Goal: Information Seeking & Learning: Learn about a topic

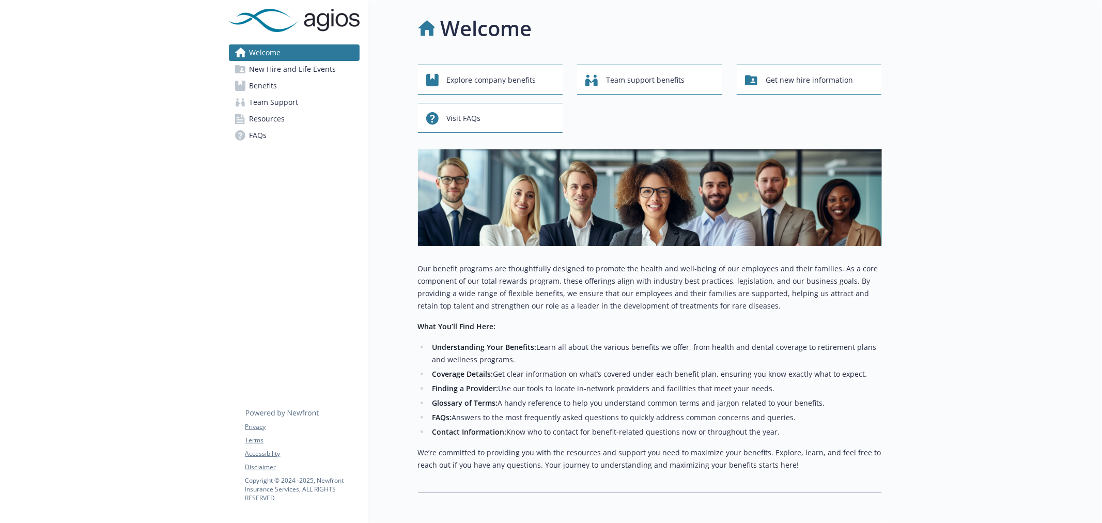
click at [264, 89] on span "Benefits" at bounding box center [263, 85] width 28 height 17
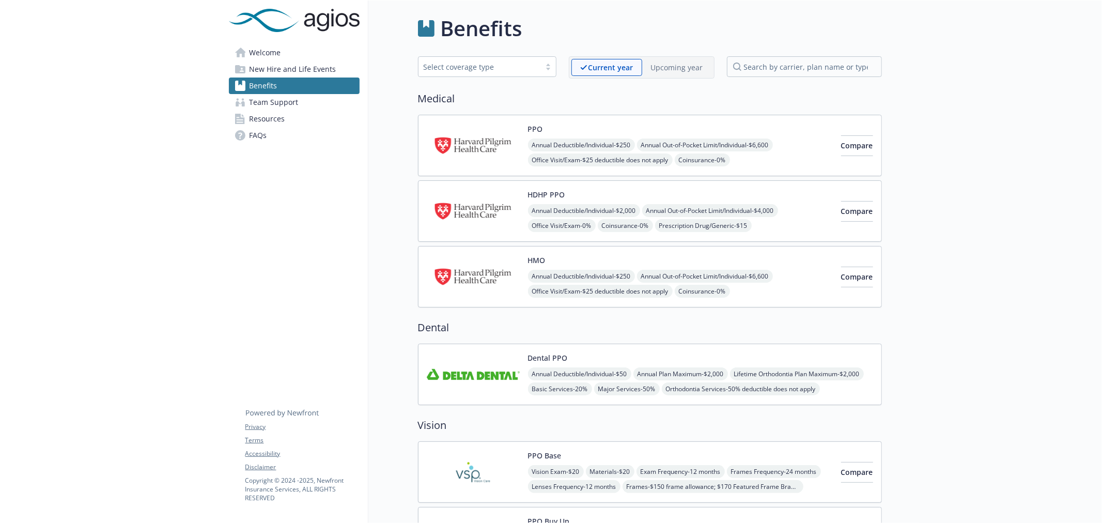
click at [463, 270] on img at bounding box center [473, 277] width 93 height 44
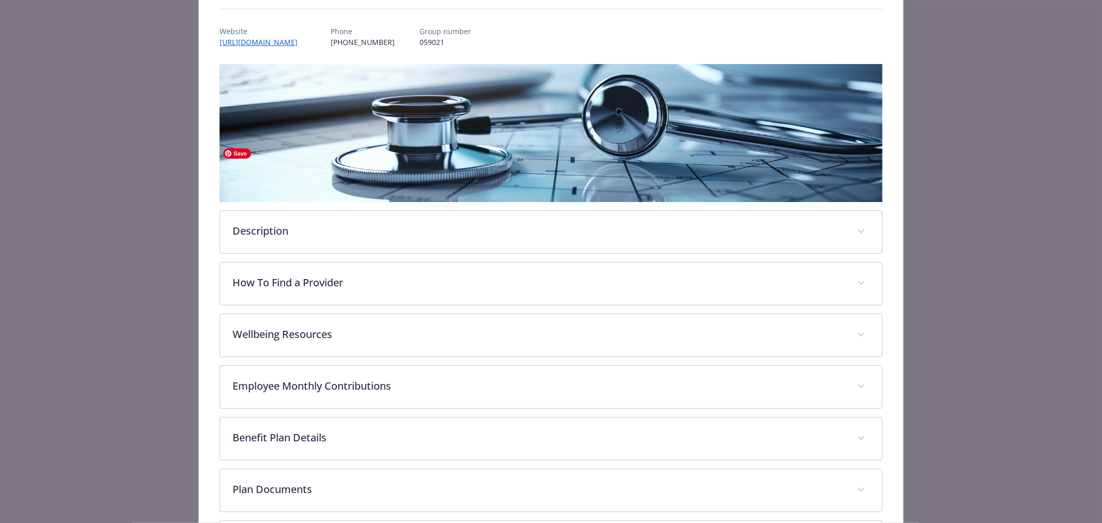
scroll to position [222, 0]
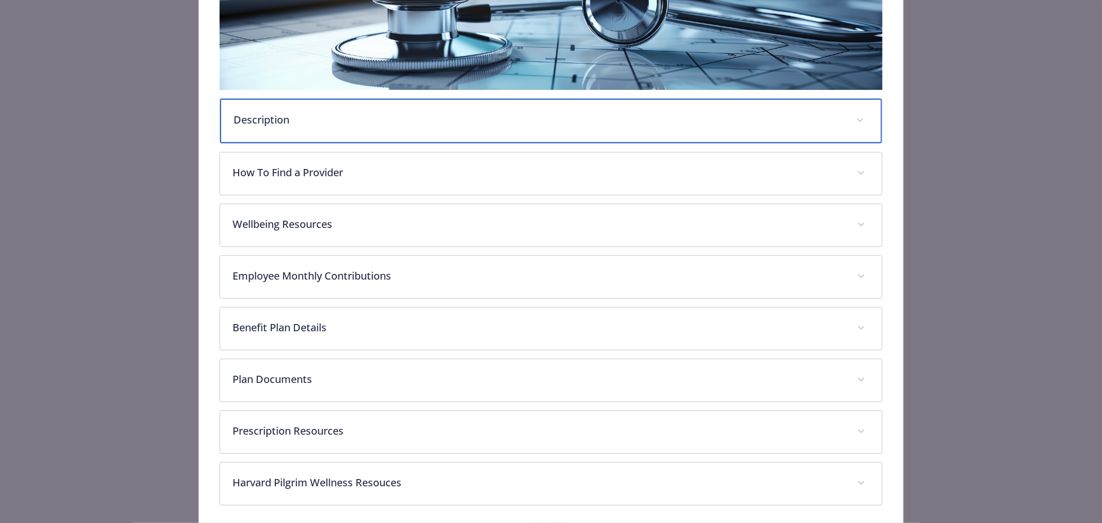
click at [273, 134] on div "Description" at bounding box center [551, 121] width 662 height 44
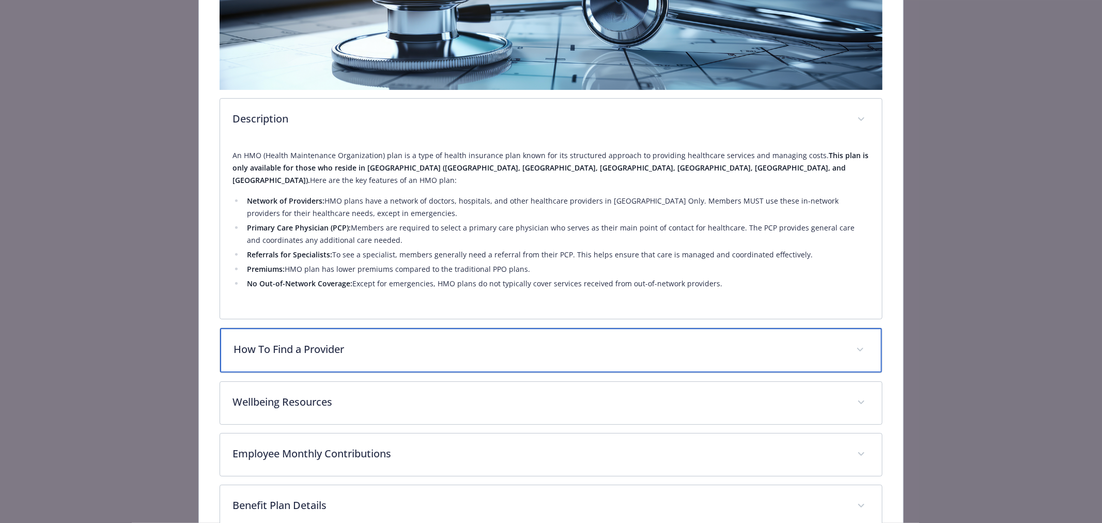
click at [287, 328] on div "How To Find a Provider" at bounding box center [551, 350] width 662 height 44
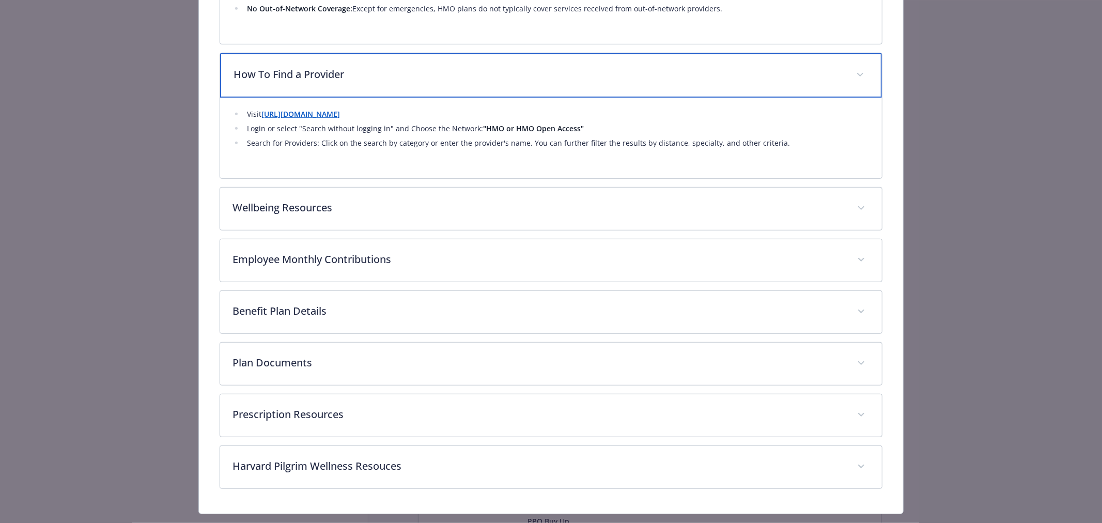
scroll to position [507, 0]
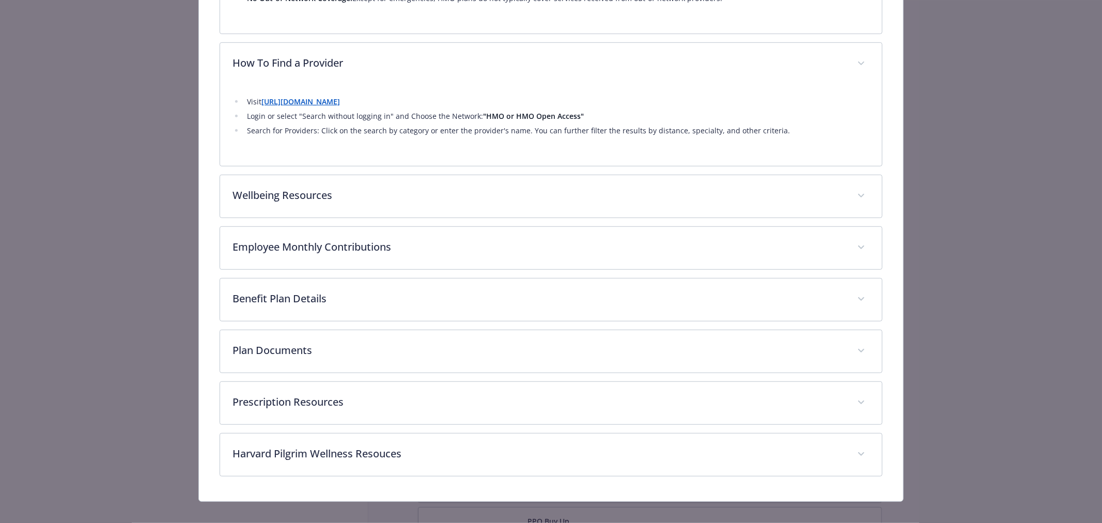
click at [112, 266] on div "Medical - HMO - Medical HMO HMO Website [URL][DOMAIN_NAME] Phone [PHONE_NUMBER]…" at bounding box center [550, 14] width 881 height 976
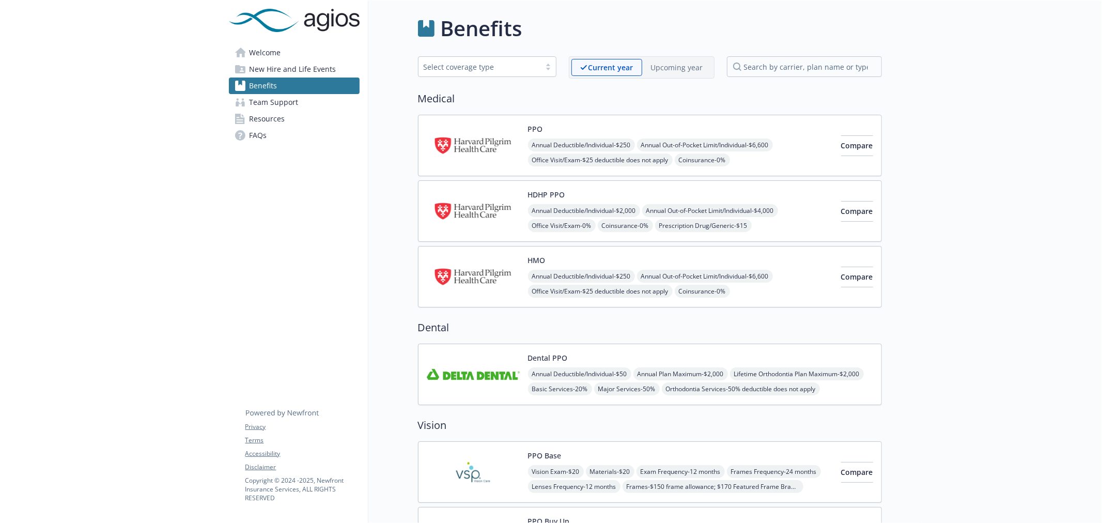
click at [267, 54] on span "Welcome" at bounding box center [265, 52] width 32 height 17
